Goal: Task Accomplishment & Management: Manage account settings

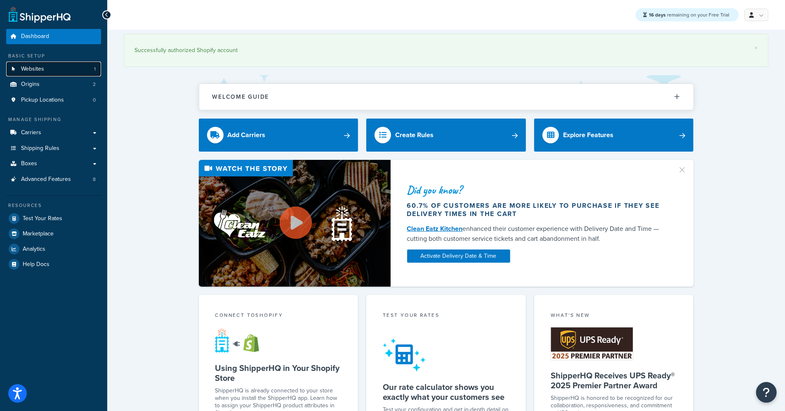
click at [32, 70] on span "Websites" at bounding box center [32, 69] width 23 height 7
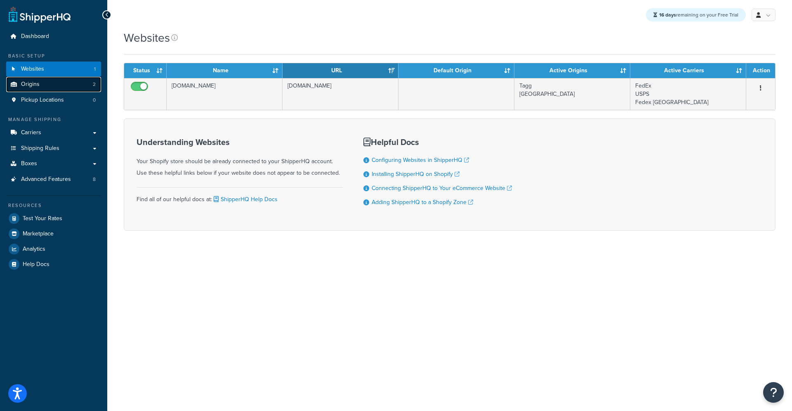
click at [45, 83] on link "Origins 2" at bounding box center [53, 84] width 95 height 15
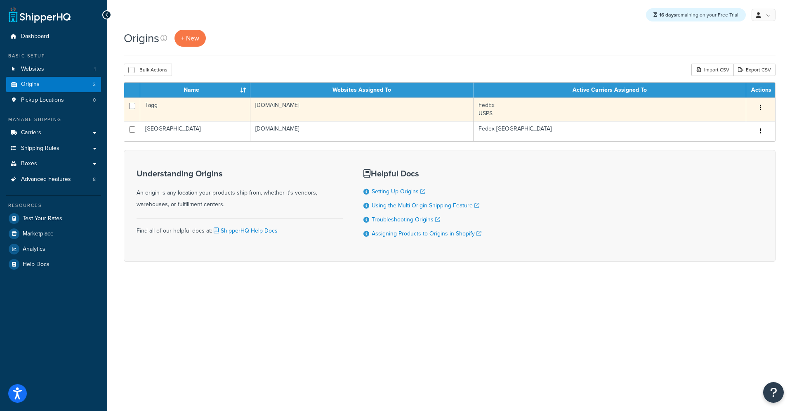
click at [201, 113] on td "Tagg" at bounding box center [195, 109] width 110 height 24
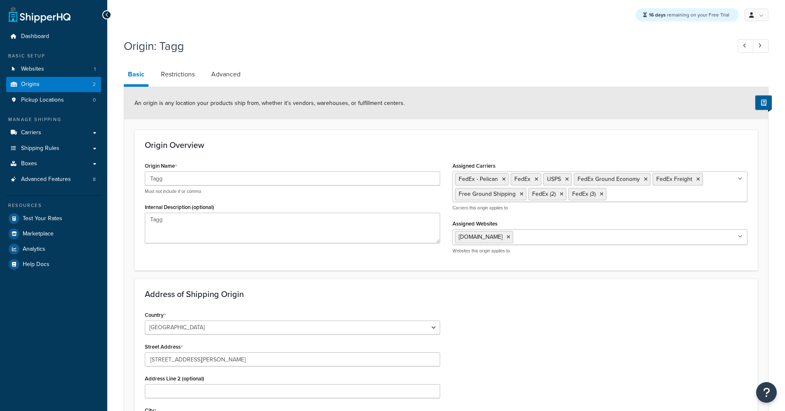
select select "28"
click at [200, 179] on input "Tagg" at bounding box center [293, 178] width 296 height 14
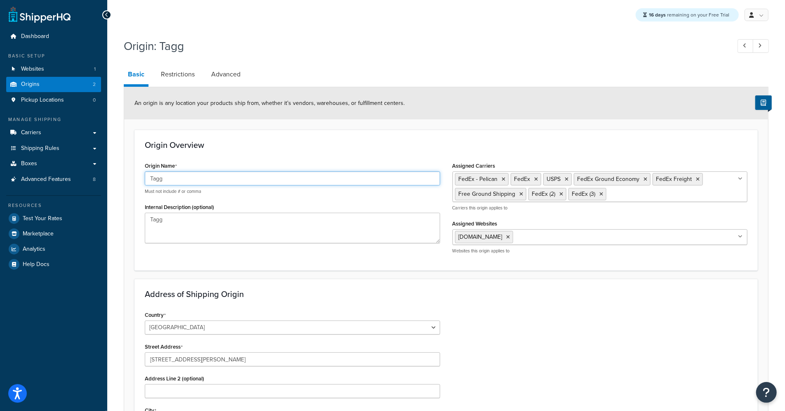
drag, startPoint x: 208, startPoint y: 180, endPoint x: 143, endPoint y: 164, distance: 66.8
click at [142, 166] on div "Origin Name Tagg Must not include # or comma Internal Description (optional) Ta…" at bounding box center [293, 204] width 308 height 89
click at [206, 177] on input "Tagg" at bounding box center [293, 178] width 296 height 14
drag, startPoint x: 208, startPoint y: 177, endPoint x: 112, endPoint y: 159, distance: 98.1
click at [114, 160] on div "Origin: Tagg Basic Restrictions Advanced An origin is any location your product…" at bounding box center [446, 340] width 678 height 613
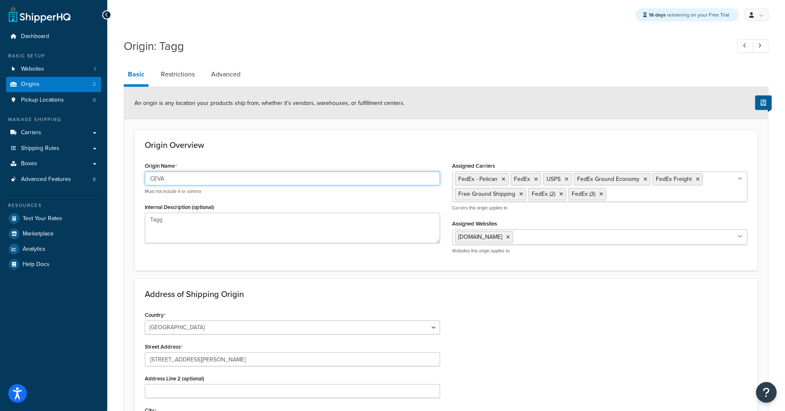
type input "CEVA"
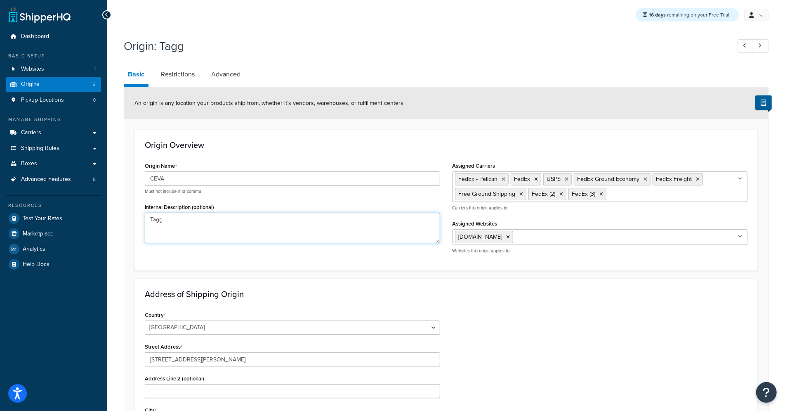
drag, startPoint x: 196, startPoint y: 221, endPoint x: 92, endPoint y: 207, distance: 105.7
click at [104, 207] on div "Dashboard Basic Setup Websites 1 Origins 2 Pickup Locations 0 Manage Shipping C…" at bounding box center [392, 333] width 785 height 667
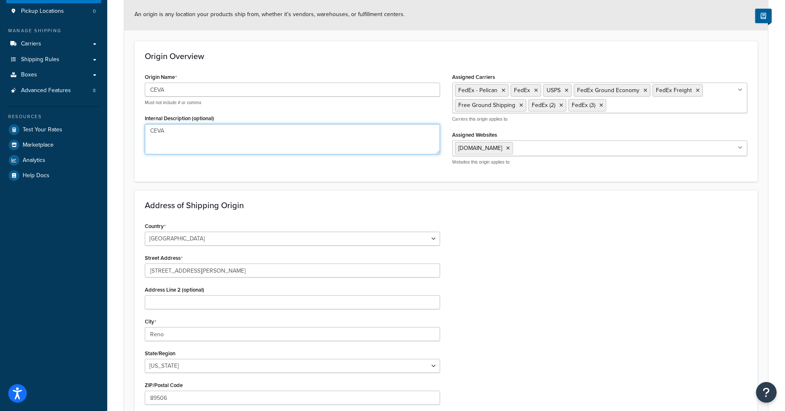
scroll to position [100, 0]
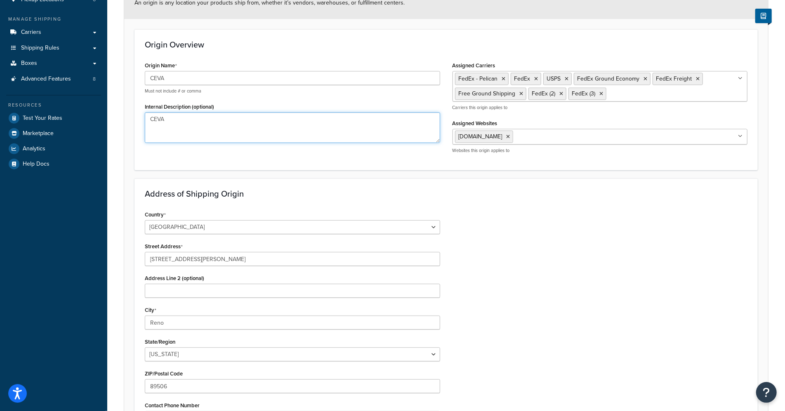
type textarea "CEVA"
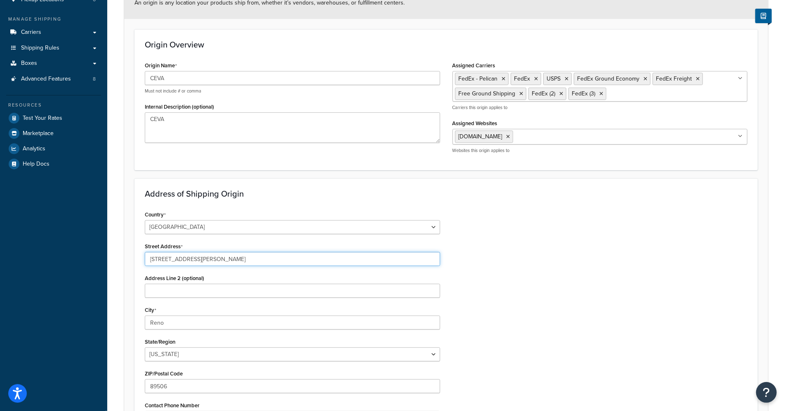
drag, startPoint x: 206, startPoint y: 257, endPoint x: 108, endPoint y: 246, distance: 98.8
click at [108, 246] on div "Origin: Tagg Basic Restrictions Advanced An origin is any location your product…" at bounding box center [446, 240] width 678 height 613
paste input "564 Innovation Boulevar"
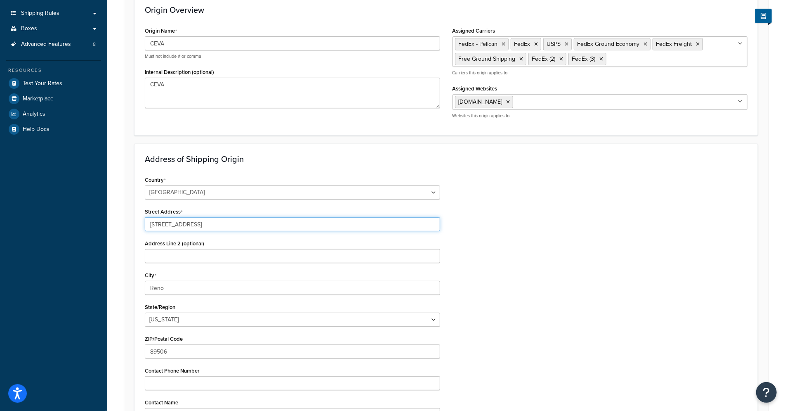
scroll to position [136, 0]
type input "1564 Innovation Boulevard"
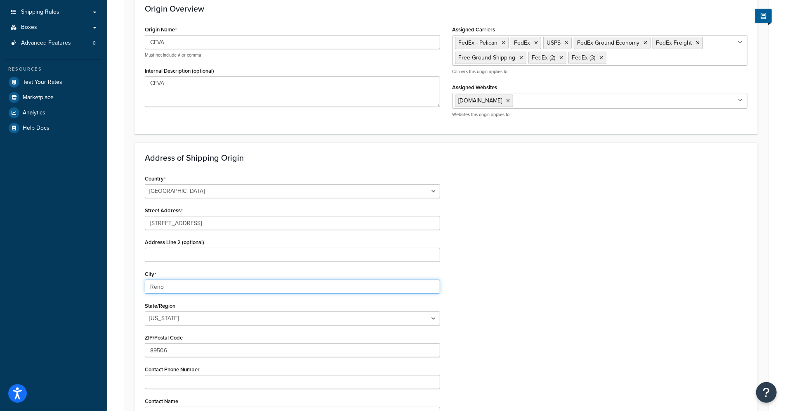
drag, startPoint x: 185, startPoint y: 287, endPoint x: 85, endPoint y: 272, distance: 101.0
click at [88, 272] on div "Dashboard Basic Setup Websites 1 Origins 2 Pickup Locations 0 Manage Shipping C…" at bounding box center [392, 197] width 785 height 667
type input "Clayton"
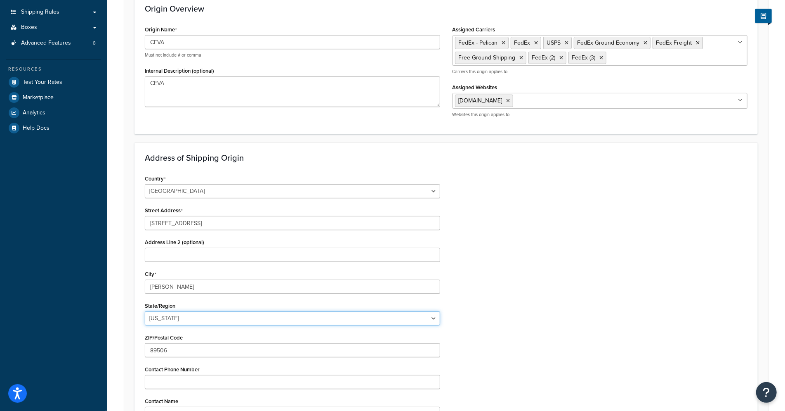
click at [178, 319] on select "Alabama Alaska American Samoa Arizona Arkansas Armed Forces Americas Armed Forc…" at bounding box center [293, 318] width 296 height 14
select select "14"
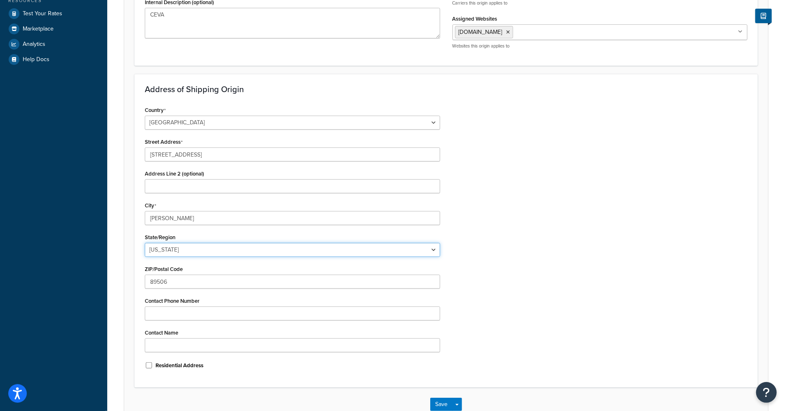
scroll to position [206, 0]
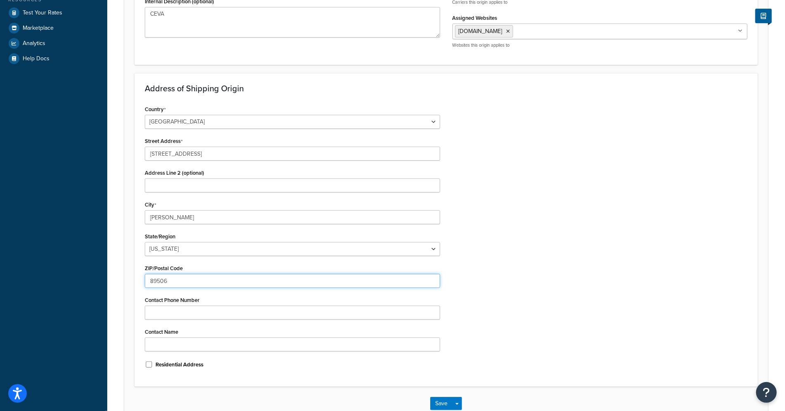
drag, startPoint x: 178, startPoint y: 280, endPoint x: 123, endPoint y: 281, distance: 54.9
click at [123, 281] on div "Origin: Tagg Basic Restrictions Advanced An origin is any location your product…" at bounding box center [446, 134] width 678 height 613
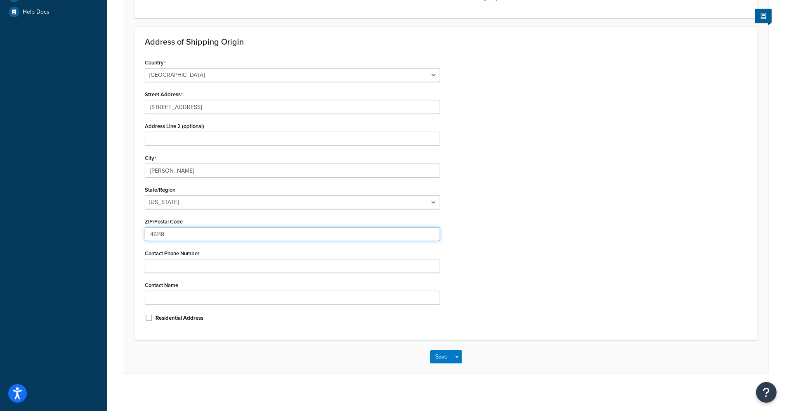
scroll to position [253, 0]
type input "46118"
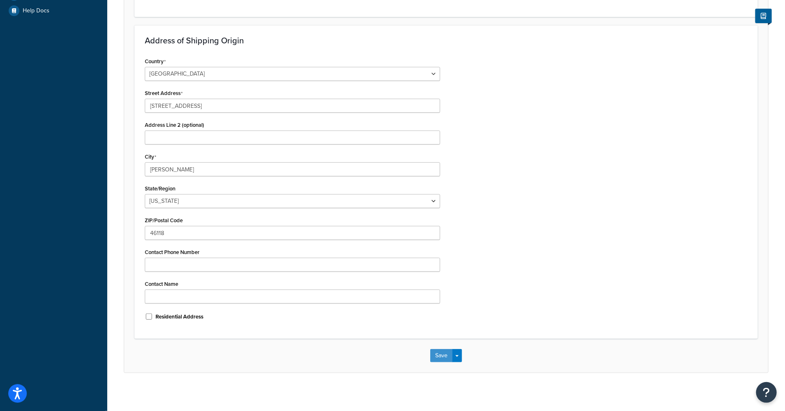
click at [436, 351] on button "Save" at bounding box center [441, 355] width 22 height 13
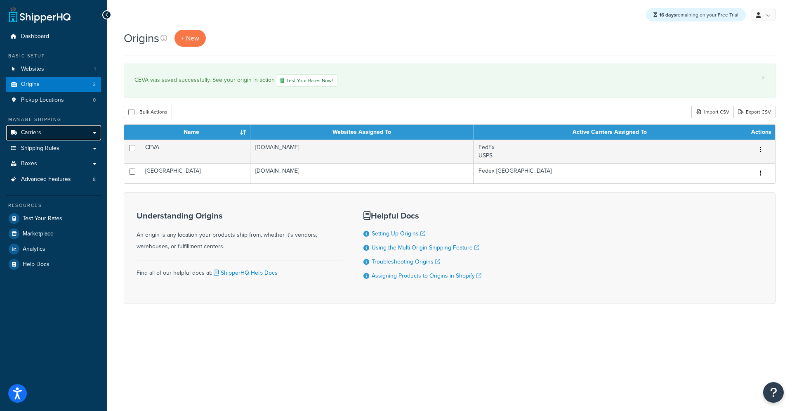
click at [48, 137] on link "Carriers" at bounding box center [53, 132] width 95 height 15
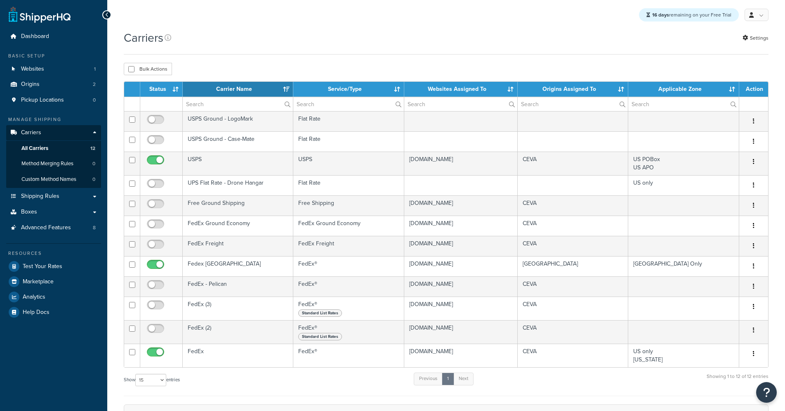
select select "15"
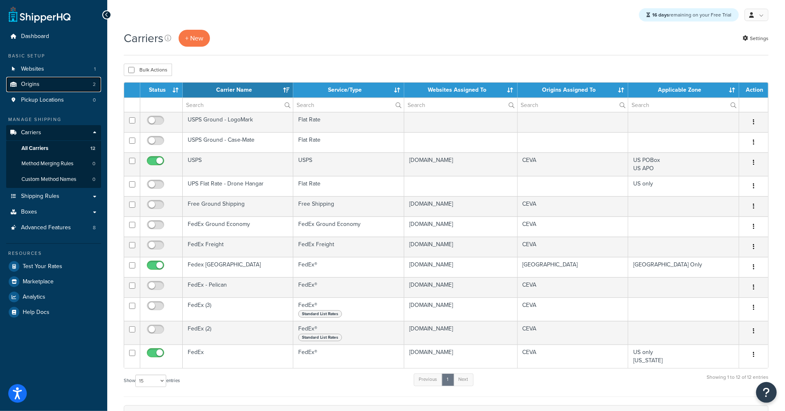
click at [66, 80] on link "Origins 2" at bounding box center [53, 84] width 95 height 15
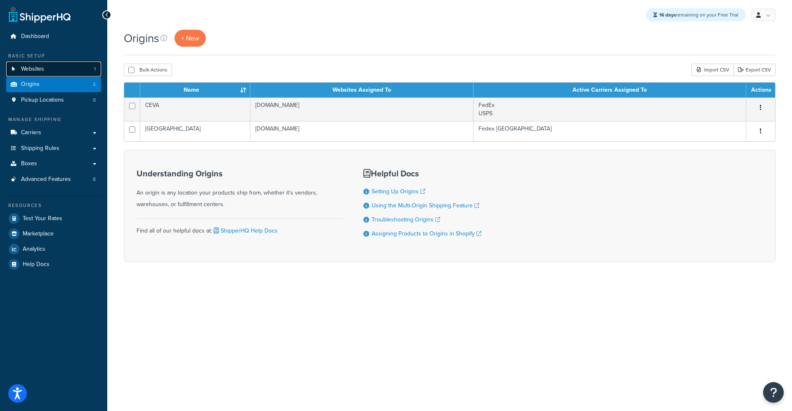
click at [26, 63] on link "Websites 1" at bounding box center [53, 68] width 95 height 15
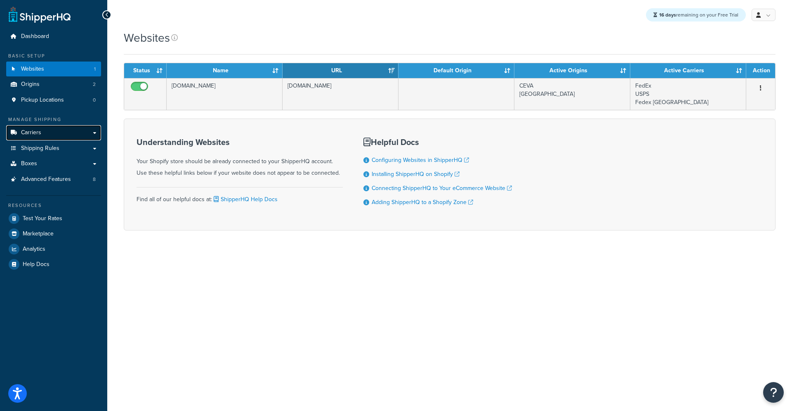
click at [60, 130] on link "Carriers" at bounding box center [53, 132] width 95 height 15
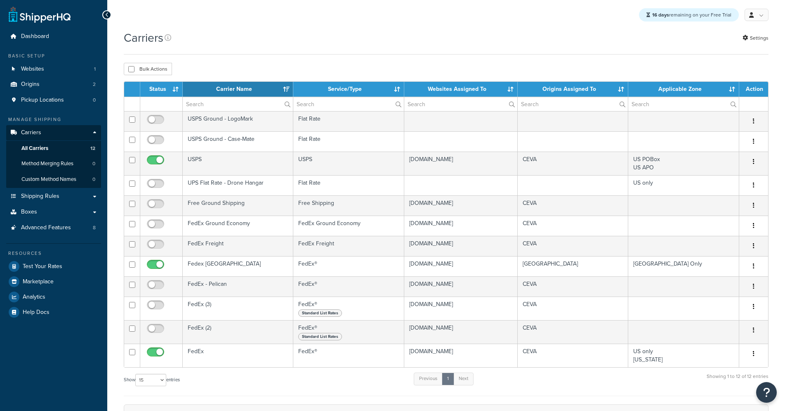
select select "15"
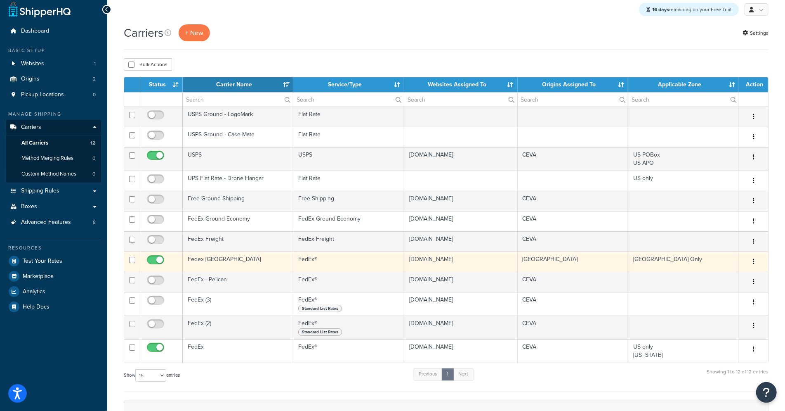
scroll to position [5, 0]
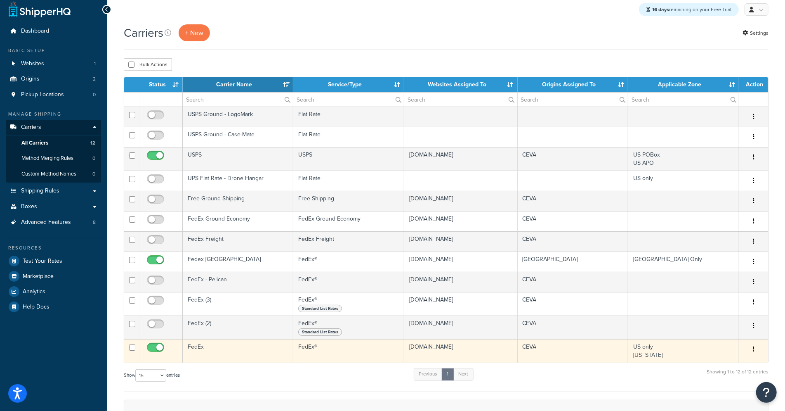
click at [223, 348] on td "FedEx" at bounding box center [238, 351] width 111 height 24
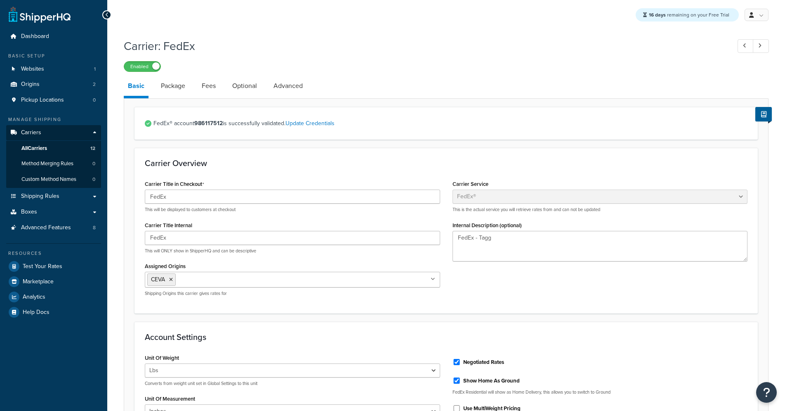
select select "fedEx"
select select "REGULAR_PICKUP"
select select "YOUR_PACKAGING"
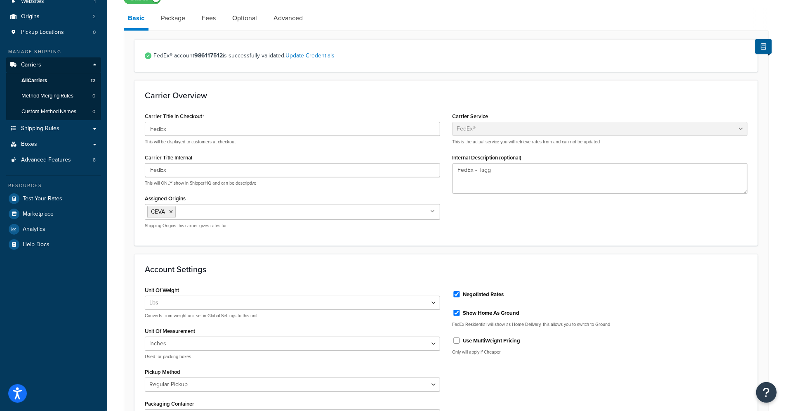
scroll to position [68, 0]
click at [487, 171] on textarea "FedEx - Tagg" at bounding box center [601, 178] width 296 height 31
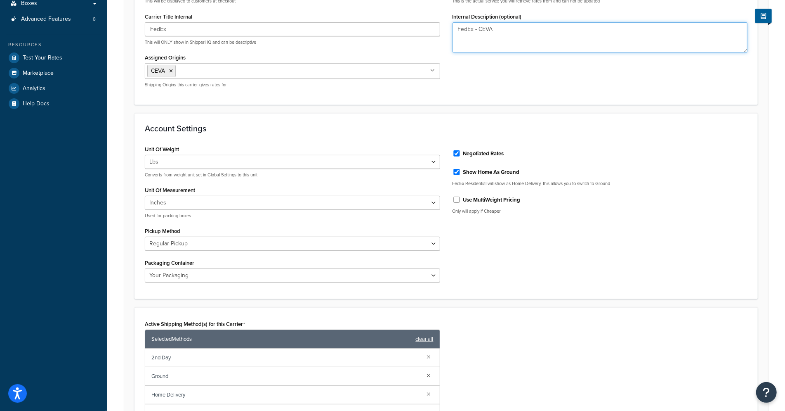
scroll to position [209, 0]
type textarea "FedEx - CEVA"
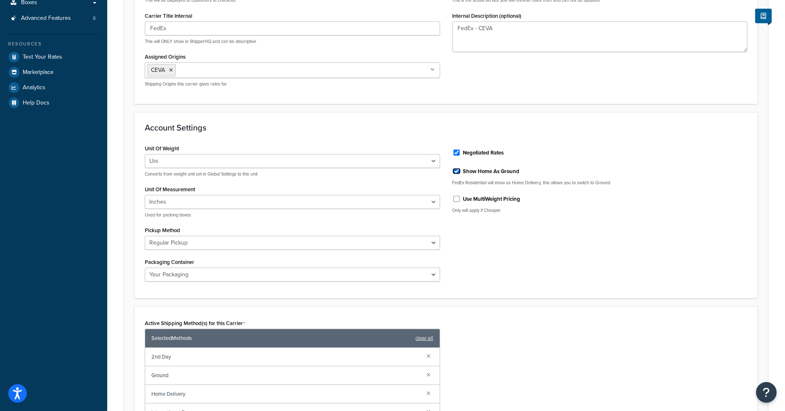
click at [455, 169] on input "Show Home As Ground" at bounding box center [457, 171] width 8 height 6
checkbox input "false"
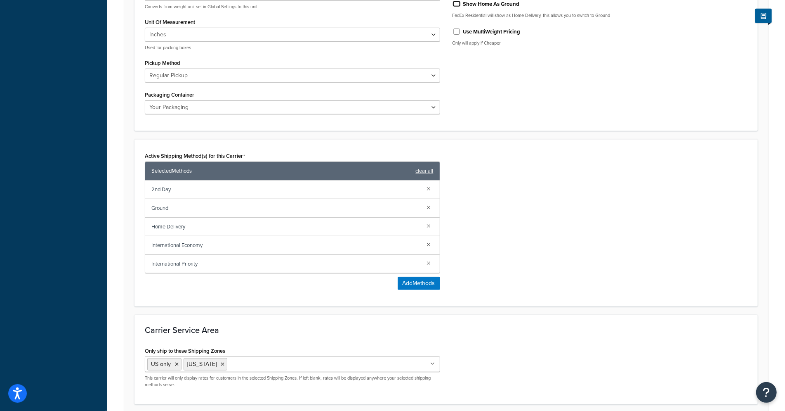
scroll to position [441, 0]
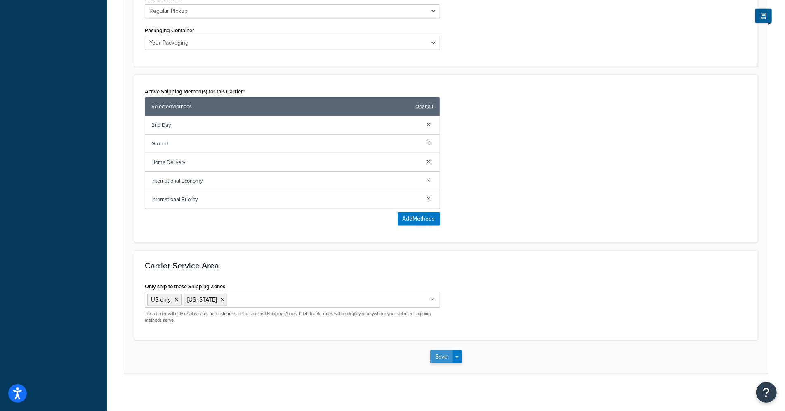
click at [438, 353] on button "Save" at bounding box center [441, 356] width 22 height 13
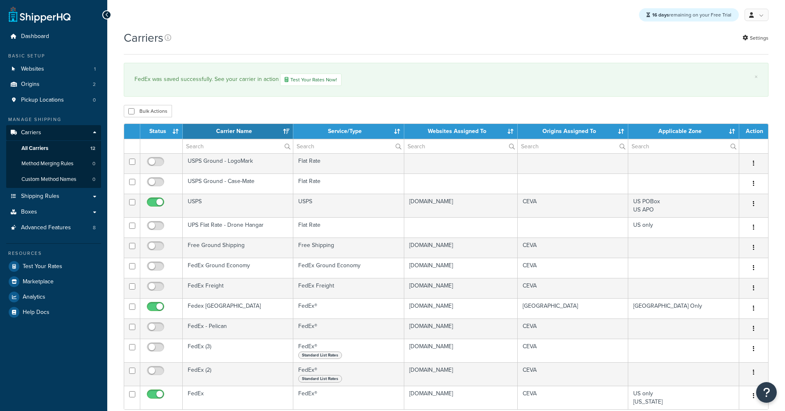
select select "15"
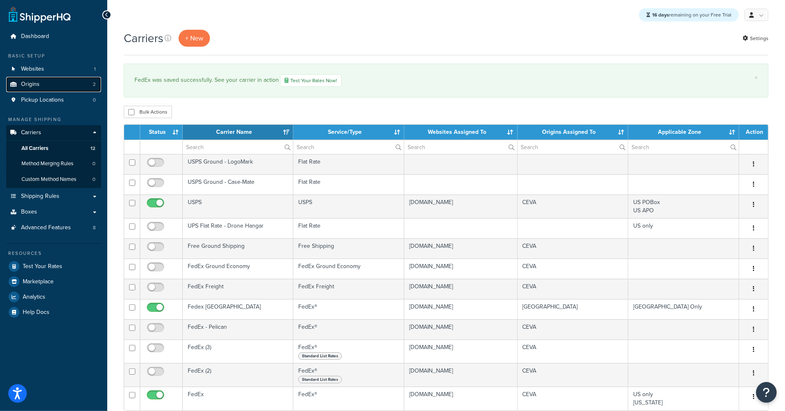
click at [38, 83] on span "Origins" at bounding box center [30, 84] width 19 height 7
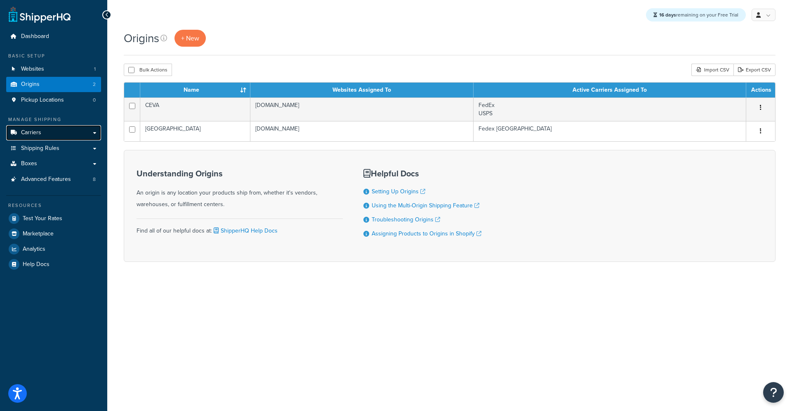
click at [43, 132] on link "Carriers" at bounding box center [53, 132] width 95 height 15
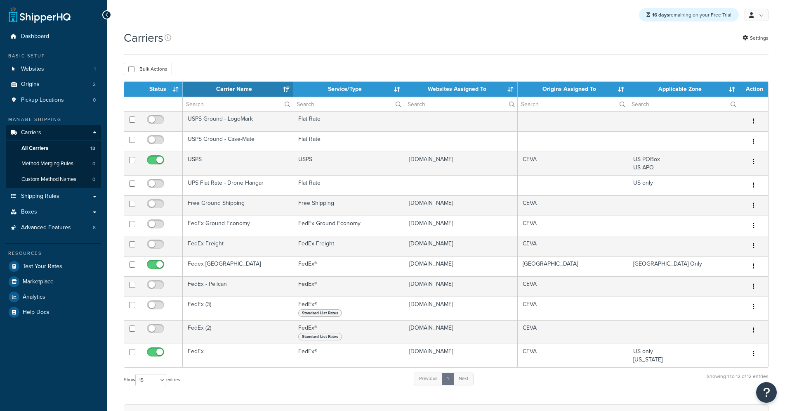
select select "15"
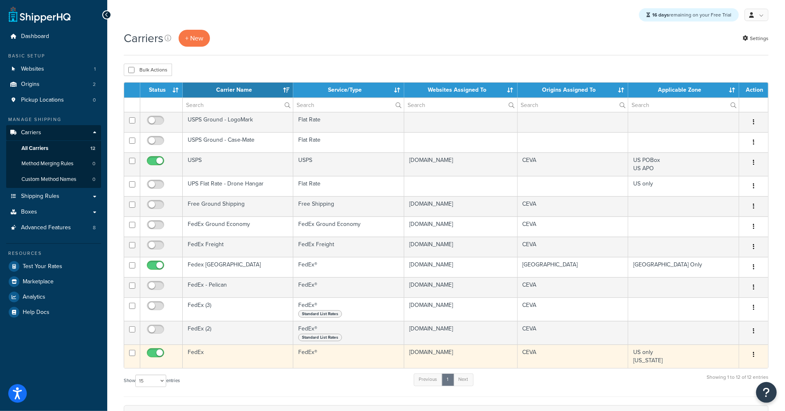
click at [218, 356] on td "FedEx" at bounding box center [238, 356] width 111 height 24
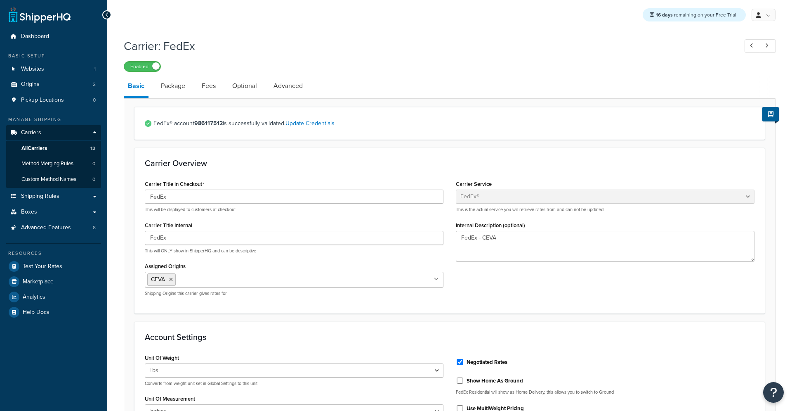
select select "fedEx"
select select "REGULAR_PICKUP"
select select "YOUR_PACKAGING"
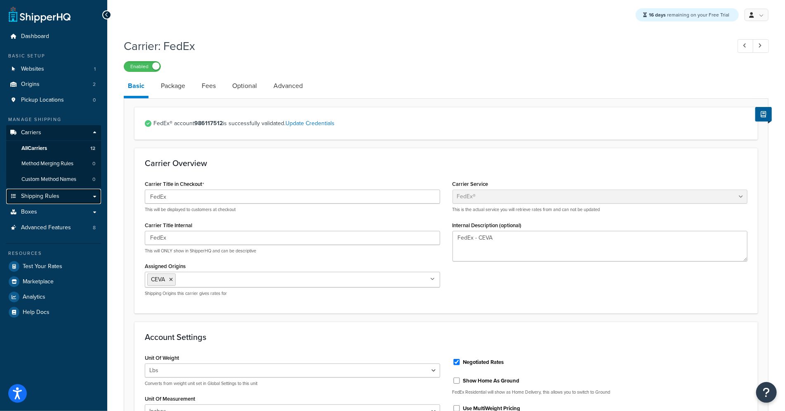
click at [47, 195] on span "Shipping Rules" at bounding box center [40, 196] width 38 height 7
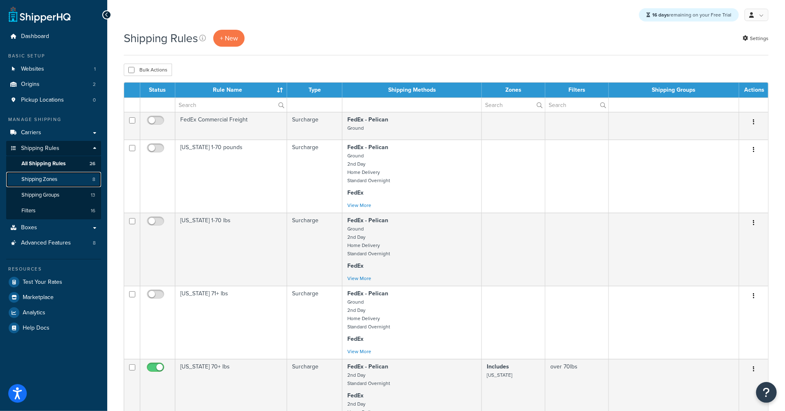
click at [64, 182] on link "Shipping Zones 8" at bounding box center [53, 179] width 95 height 15
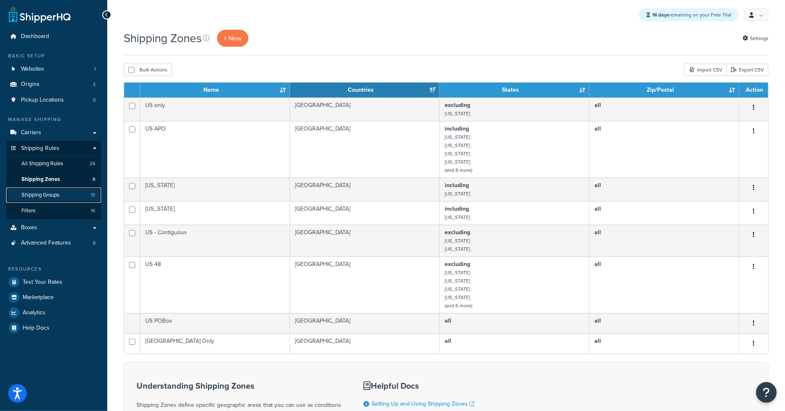
click at [44, 196] on span "Shipping Groups" at bounding box center [40, 195] width 38 height 7
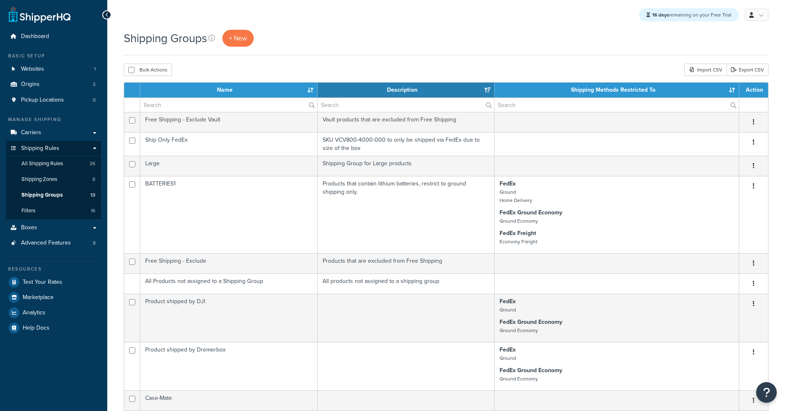
select select "15"
click at [62, 136] on link "Carriers" at bounding box center [53, 132] width 95 height 15
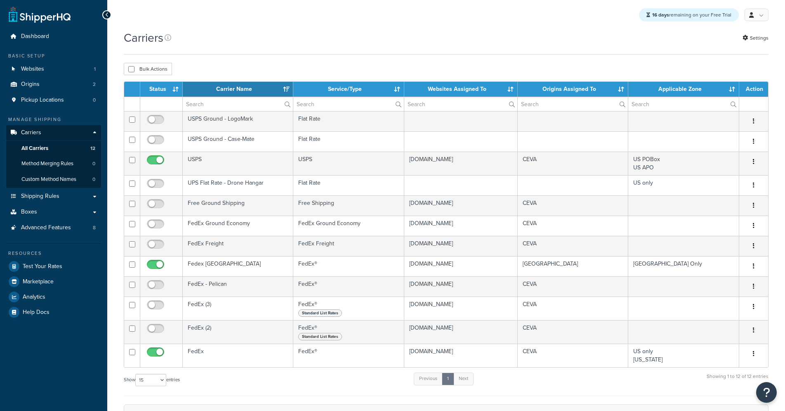
select select "15"
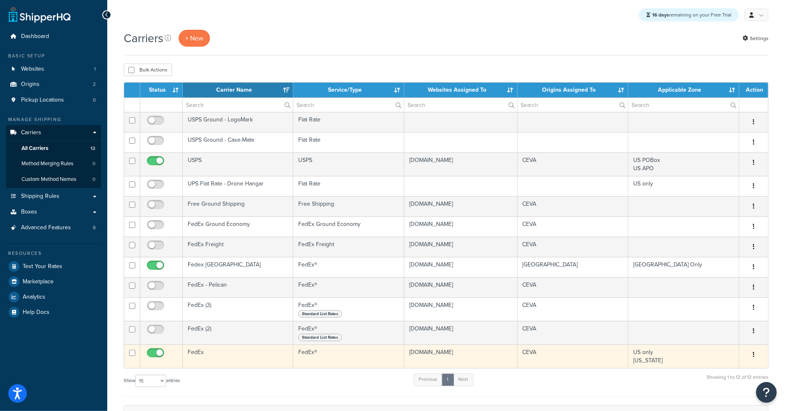
click at [220, 355] on td "FedEx" at bounding box center [238, 356] width 111 height 24
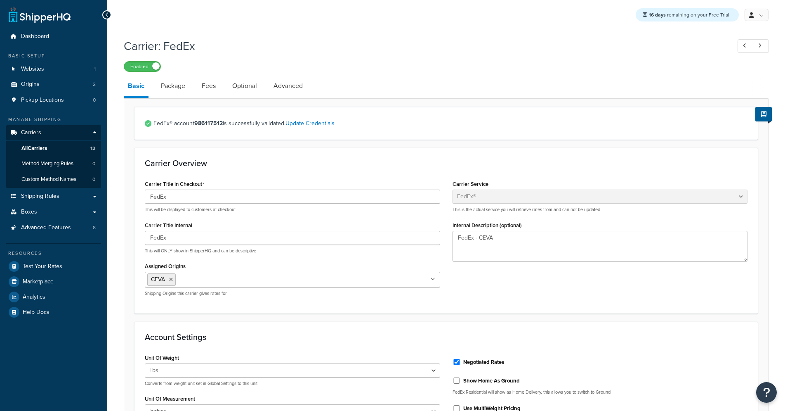
select select "fedEx"
select select "REGULAR_PICKUP"
select select "YOUR_PACKAGING"
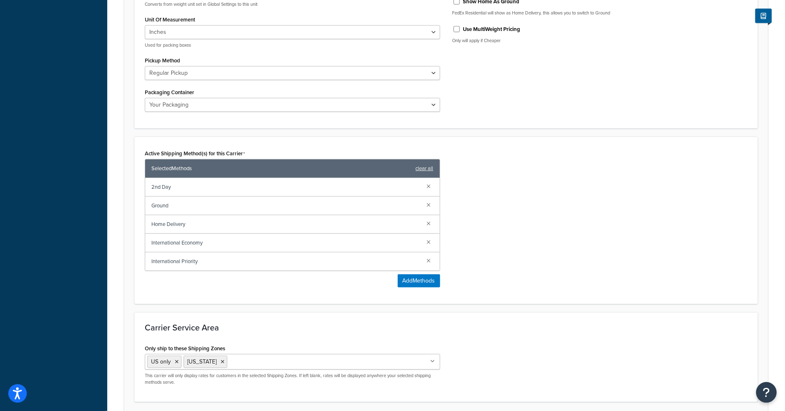
scroll to position [384, 0]
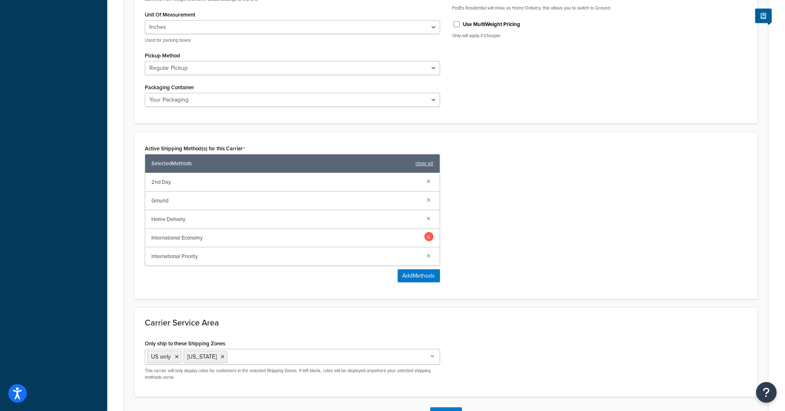
click at [429, 235] on link at bounding box center [429, 236] width 9 height 9
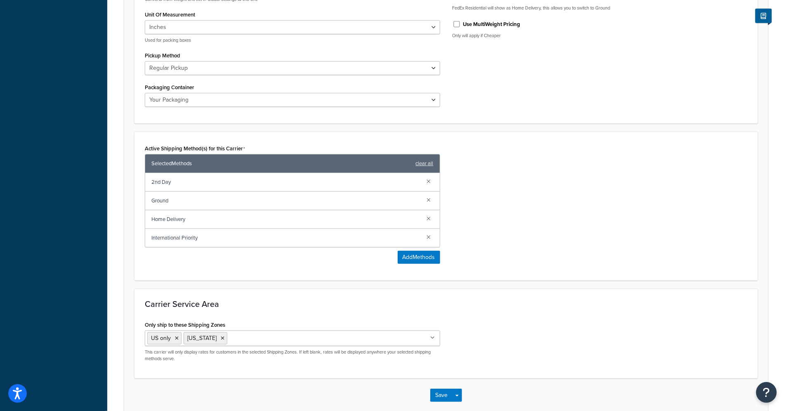
click at [429, 235] on link at bounding box center [429, 236] width 9 height 9
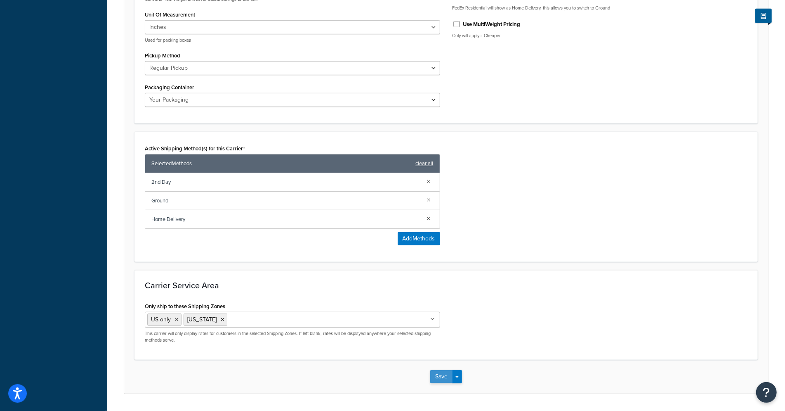
click at [444, 374] on button "Save" at bounding box center [441, 376] width 22 height 13
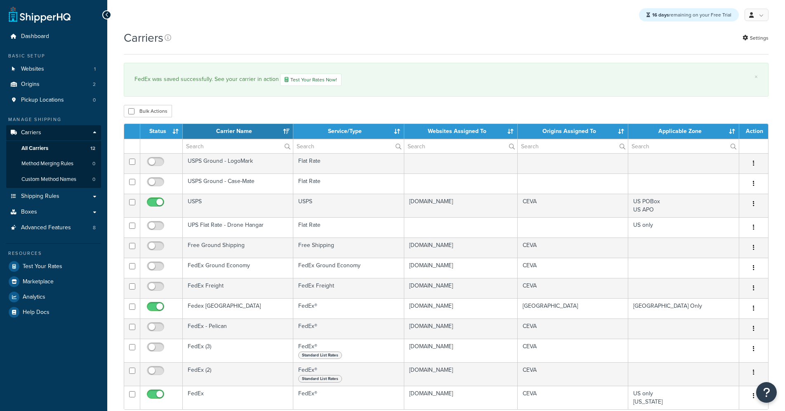
select select "15"
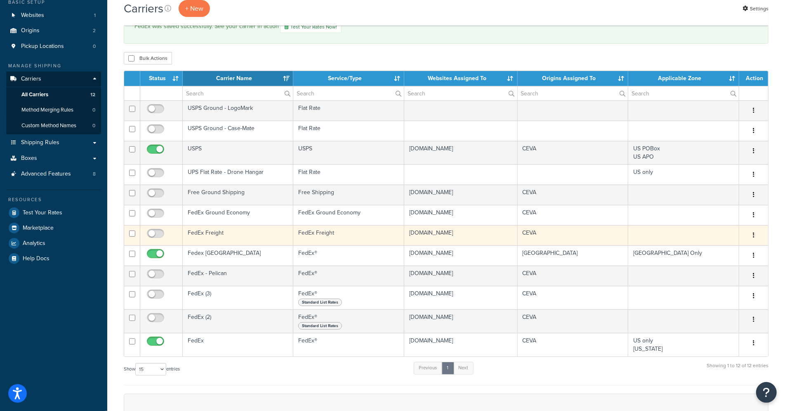
scroll to position [72, 0]
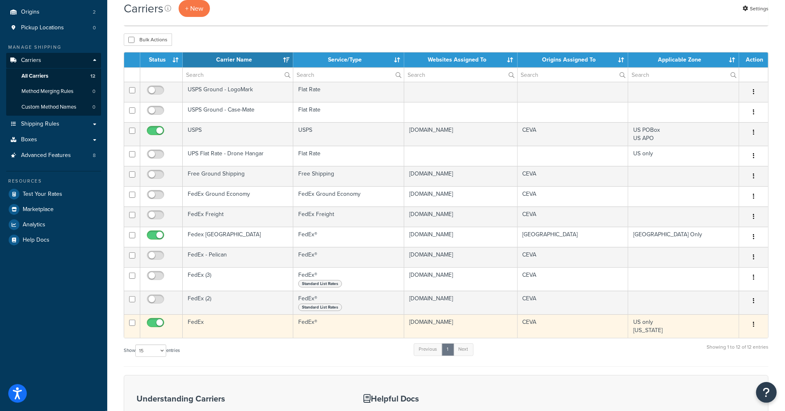
click at [249, 332] on td "FedEx" at bounding box center [238, 326] width 111 height 24
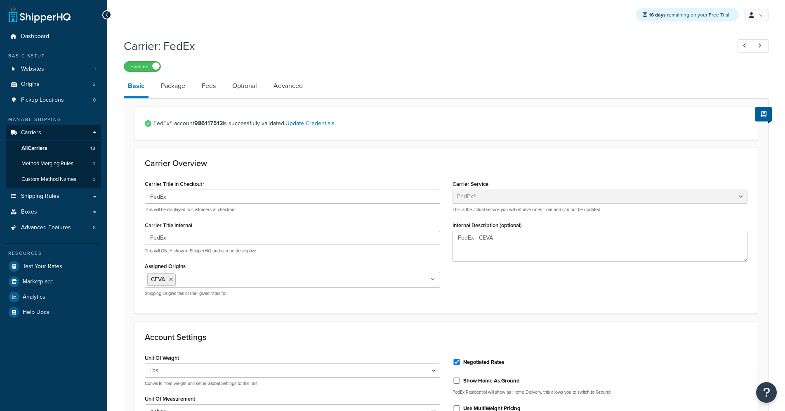
select select "fedEx"
select select "REGULAR_PICKUP"
select select "YOUR_PACKAGING"
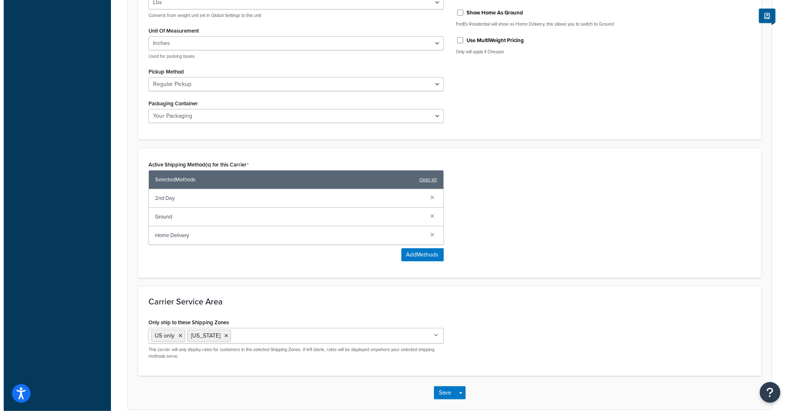
scroll to position [383, 0]
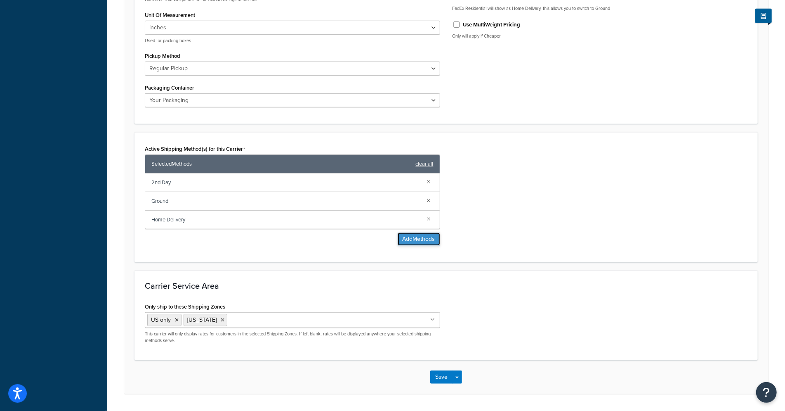
click at [412, 236] on button "Add Methods" at bounding box center [419, 238] width 43 height 13
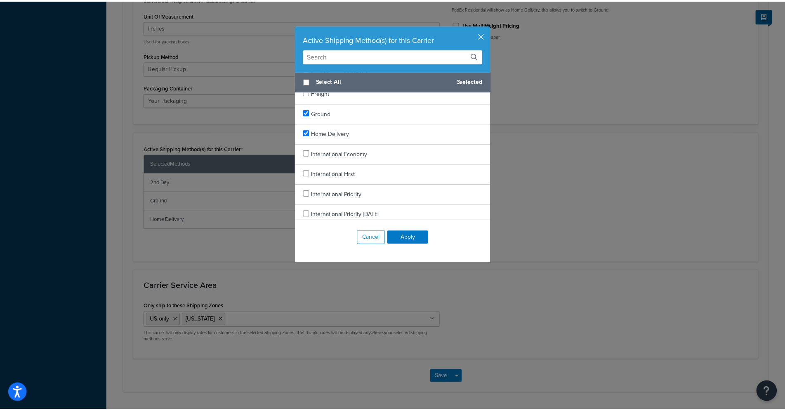
scroll to position [483, 0]
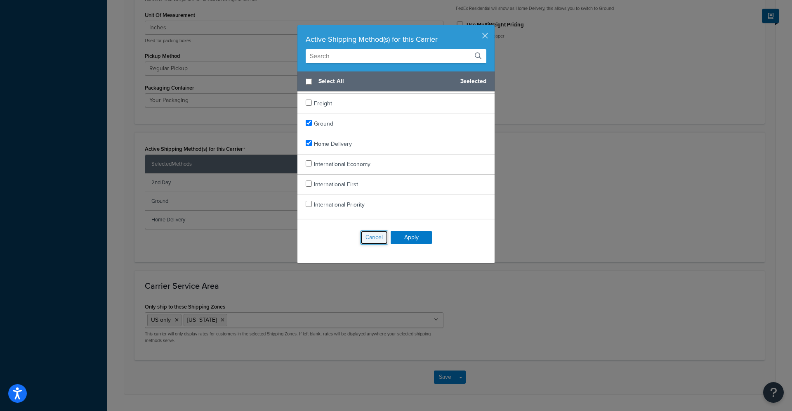
click at [373, 237] on button "Cancel" at bounding box center [374, 237] width 28 height 14
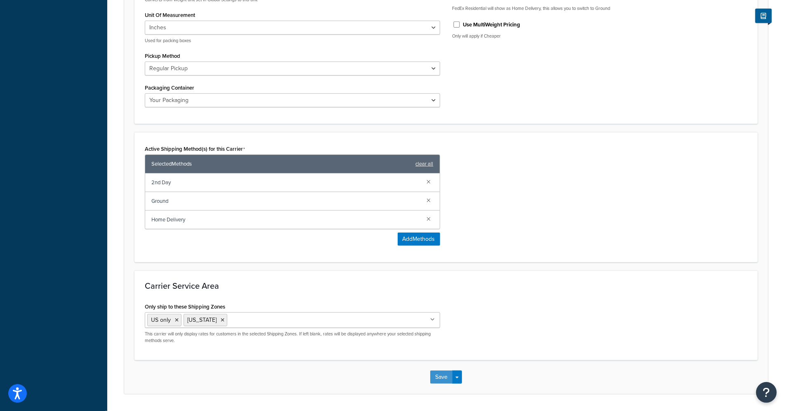
click at [443, 371] on button "Save" at bounding box center [441, 376] width 22 height 13
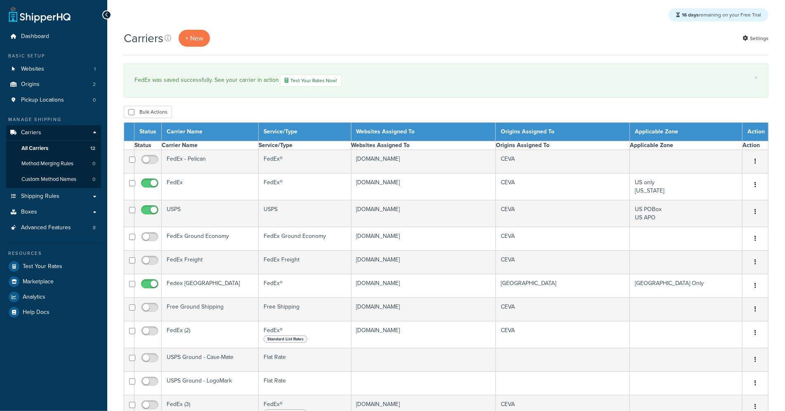
select select "15"
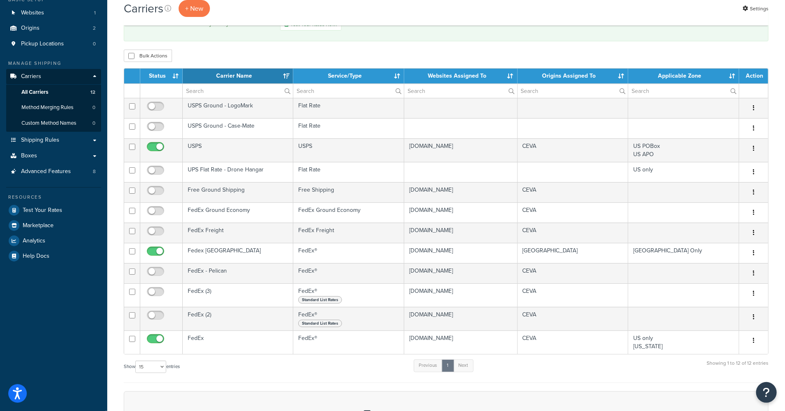
scroll to position [96, 0]
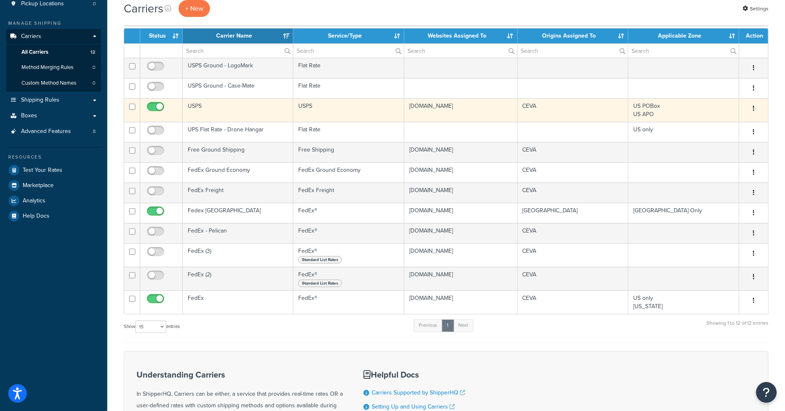
click at [236, 109] on td "USPS" at bounding box center [238, 110] width 111 height 24
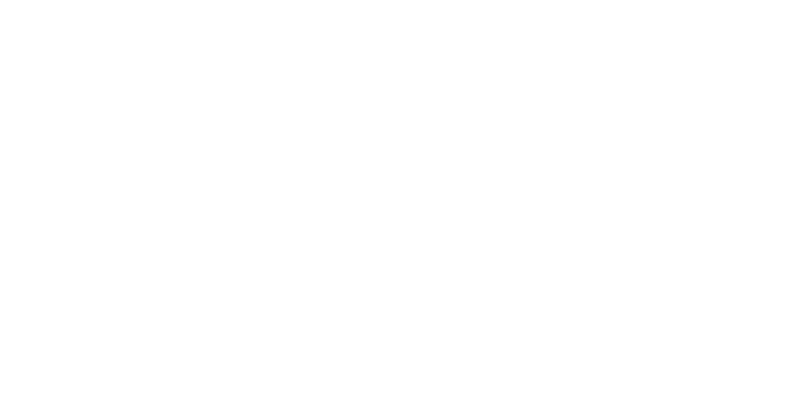
select select "usps"
select select "ONLINE"
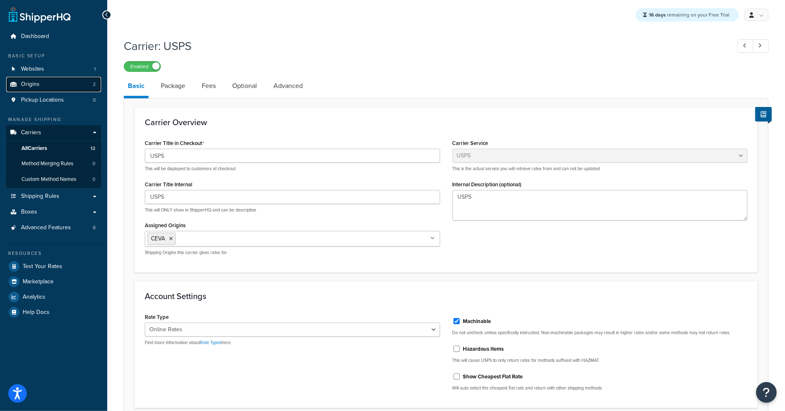
click at [60, 85] on link "Origins 2" at bounding box center [53, 84] width 95 height 15
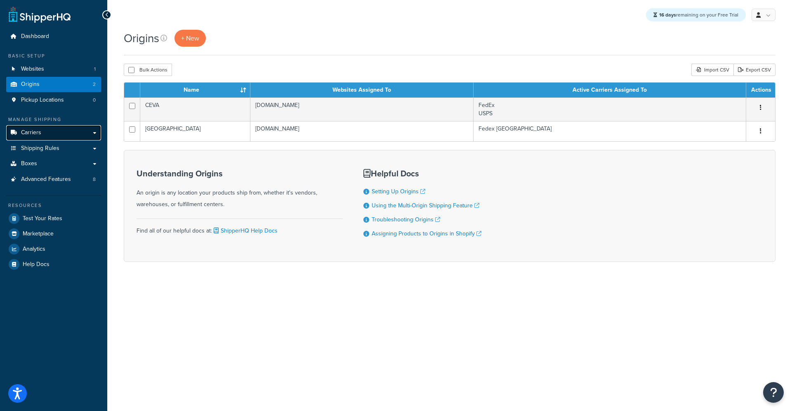
click at [55, 129] on link "Carriers" at bounding box center [53, 132] width 95 height 15
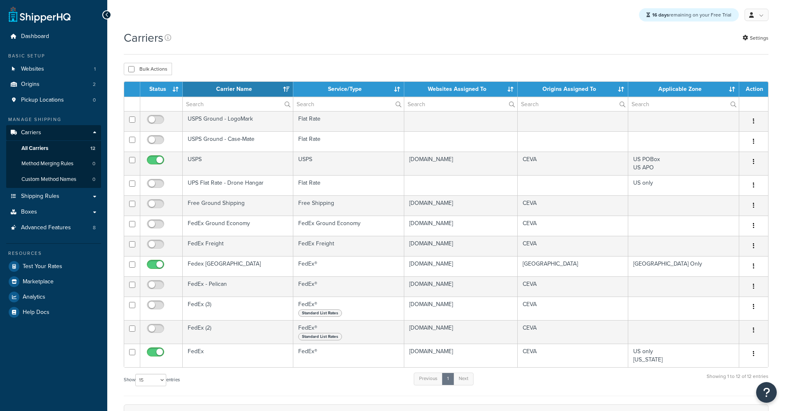
select select "15"
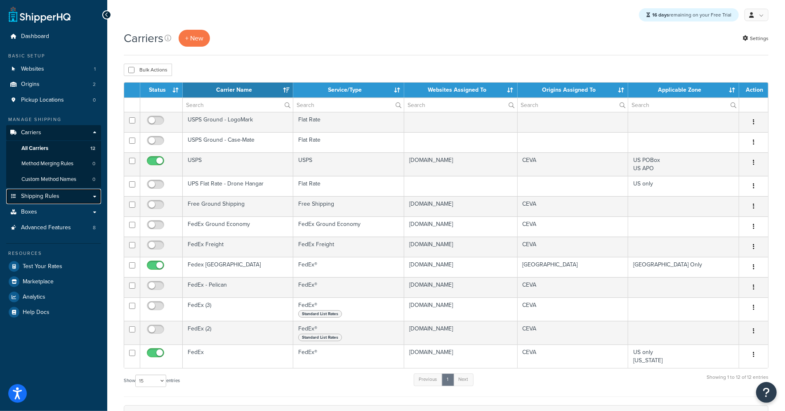
click at [42, 194] on span "Shipping Rules" at bounding box center [40, 196] width 38 height 7
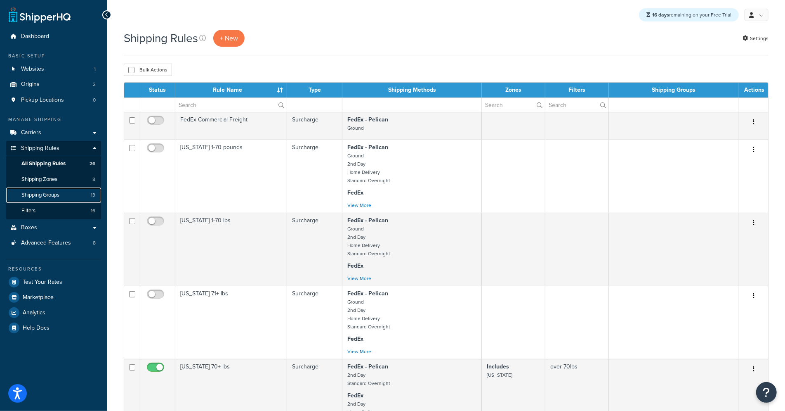
click at [67, 194] on link "Shipping Groups 13" at bounding box center [53, 194] width 95 height 15
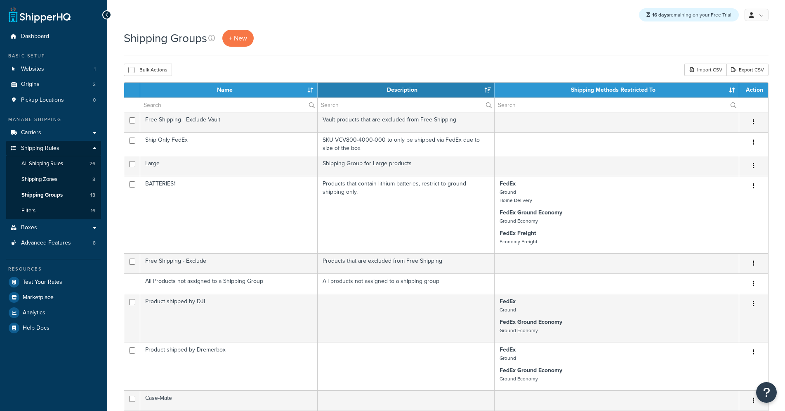
select select "15"
click at [55, 175] on link "Shipping Zones 8" at bounding box center [53, 179] width 95 height 15
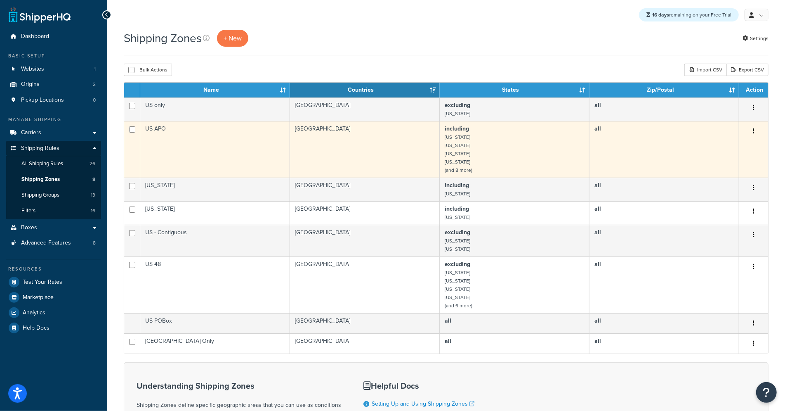
click at [223, 157] on td "US APO" at bounding box center [215, 149] width 150 height 57
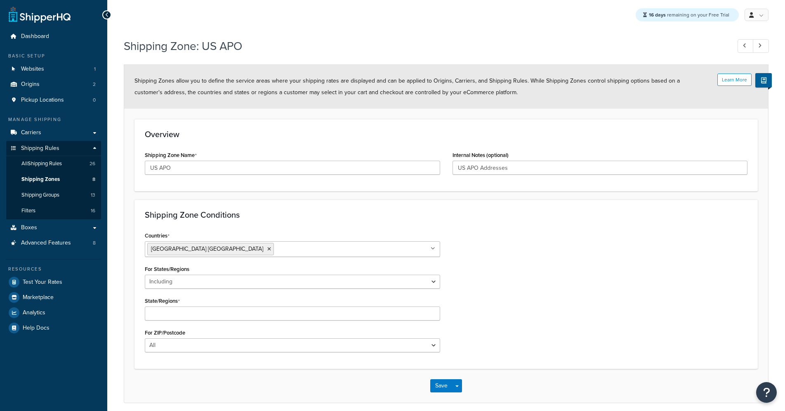
select select "including"
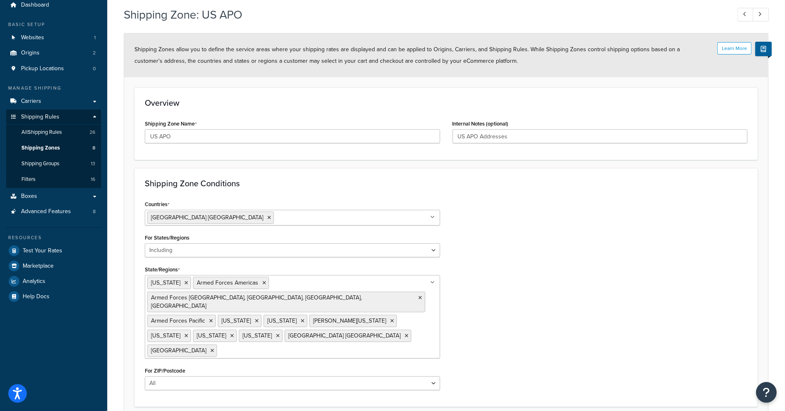
scroll to position [28, 0]
